Goal: Information Seeking & Learning: Understand process/instructions

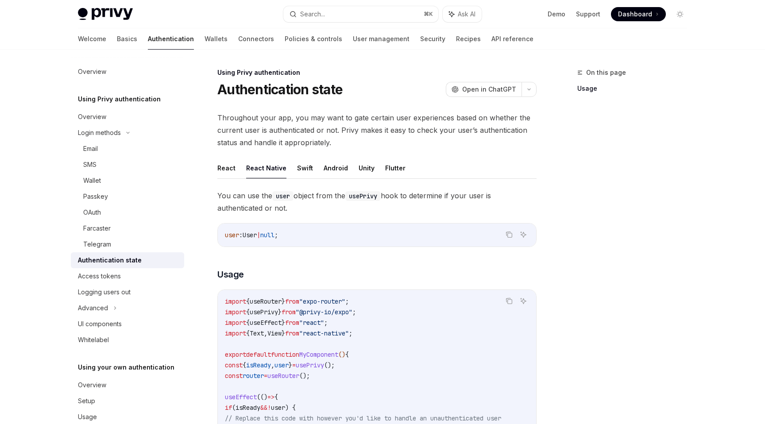
scroll to position [20, 0]
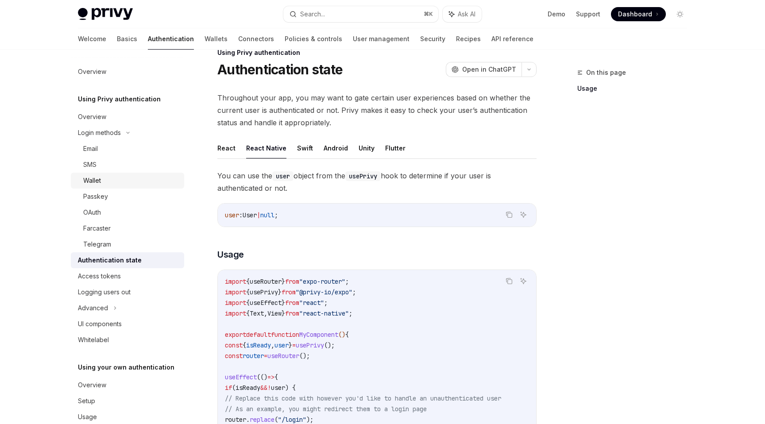
click at [99, 180] on div "Wallet" at bounding box center [92, 180] width 18 height 11
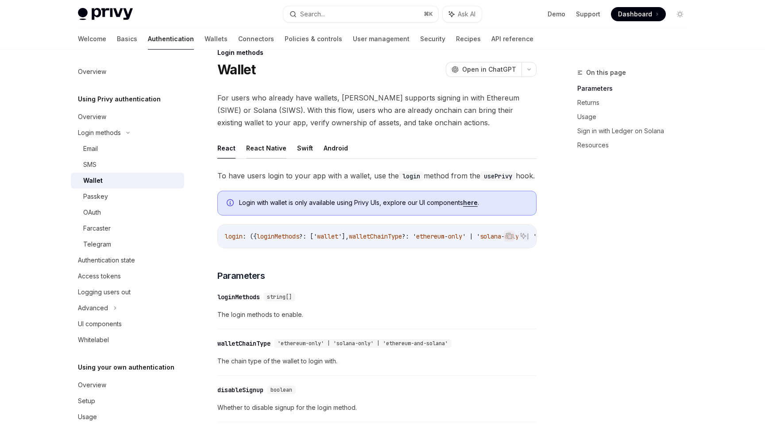
click at [256, 150] on button "React Native" at bounding box center [266, 148] width 40 height 21
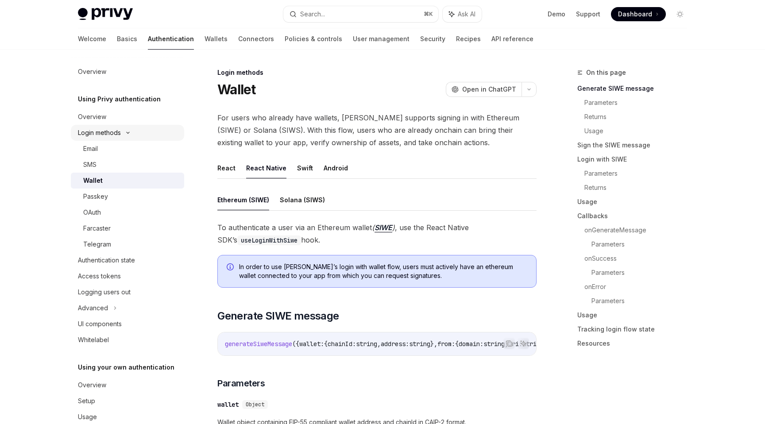
click at [112, 130] on div "Login methods" at bounding box center [99, 132] width 43 height 11
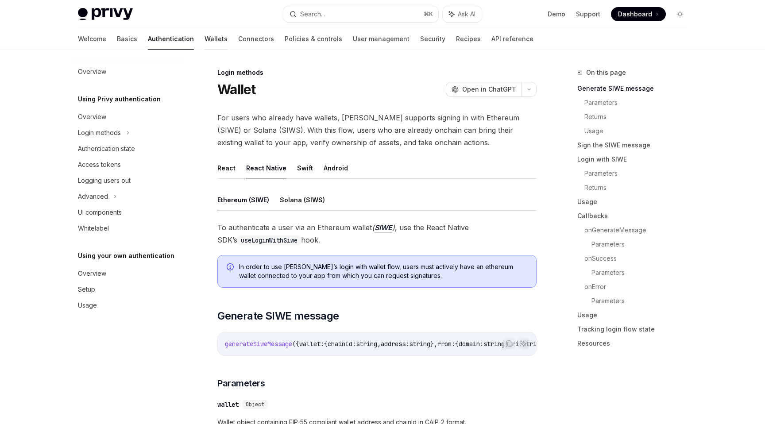
click at [204, 39] on link "Wallets" at bounding box center [215, 38] width 23 height 21
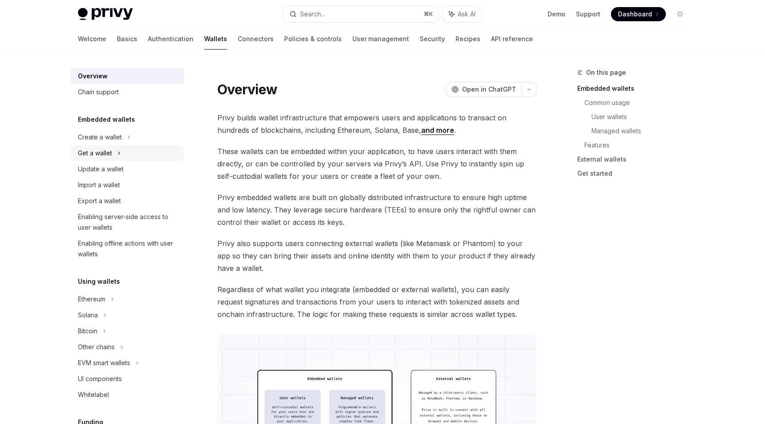
click at [114, 155] on div "Get a wallet" at bounding box center [127, 153] width 113 height 16
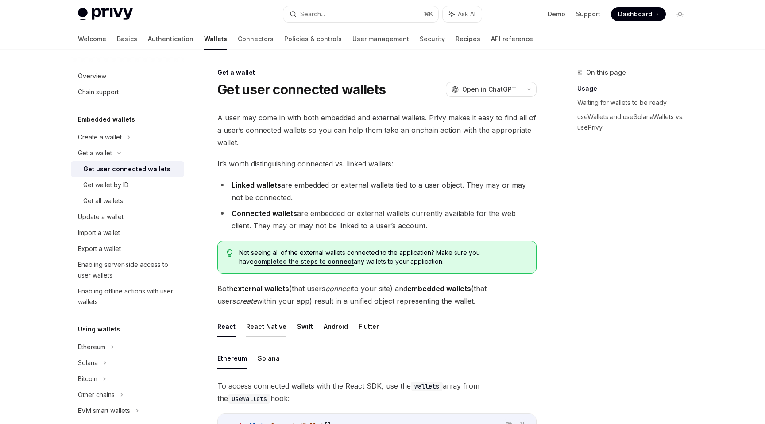
click at [259, 319] on button "React Native" at bounding box center [266, 326] width 40 height 21
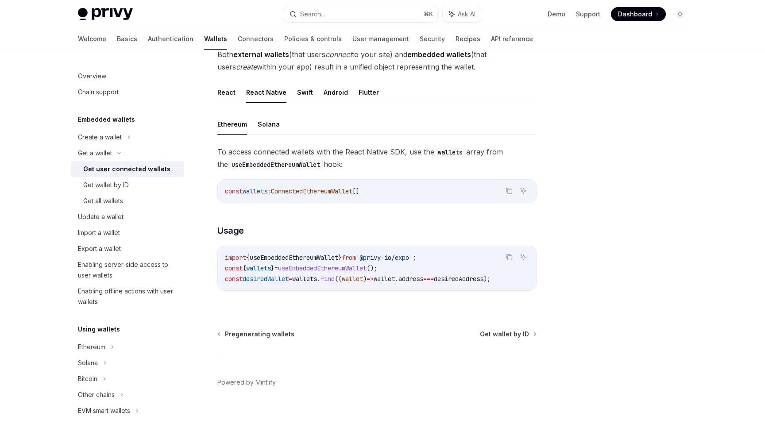
scroll to position [250, 0]
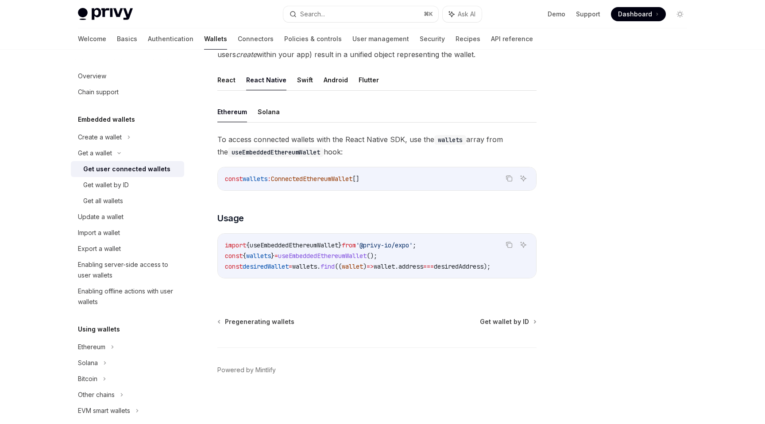
click at [314, 241] on span "useEmbeddedEthereumWallet" at bounding box center [294, 245] width 89 height 8
copy code "import { useEmbeddedEthereumWallet } from '@privy-io/expo' ;"
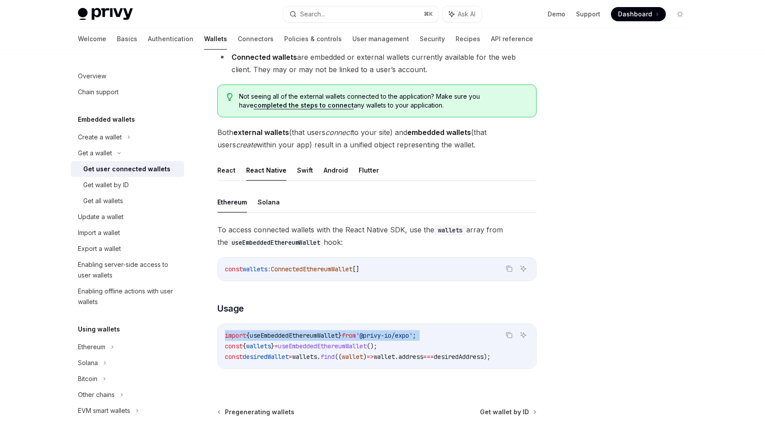
scroll to position [157, 0]
click at [268, 203] on button "Solana" at bounding box center [269, 201] width 22 height 21
type textarea "*"
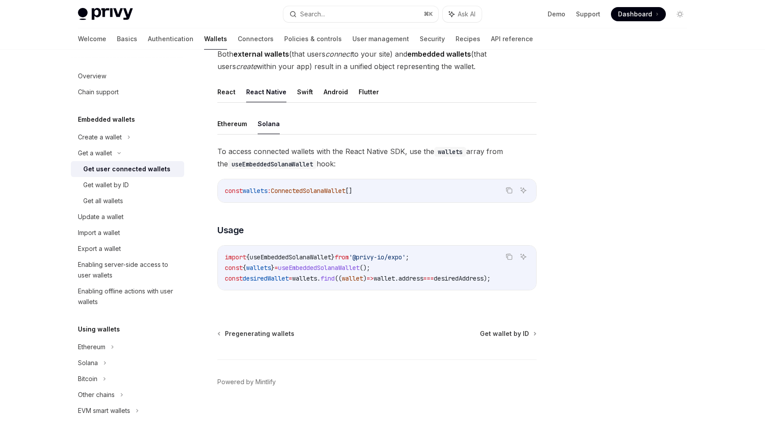
scroll to position [235, 0]
click at [293, 259] on span "useEmbeddedSolanaWallet" at bounding box center [290, 256] width 81 height 8
copy span "useEmbeddedSolanaWallet"
